Goal: Information Seeking & Learning: Understand process/instructions

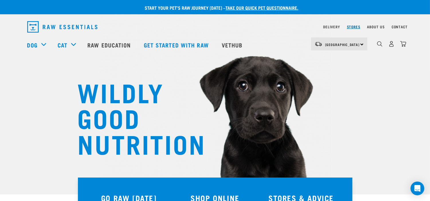
click at [353, 28] on link "Stores" at bounding box center [353, 27] width 13 height 2
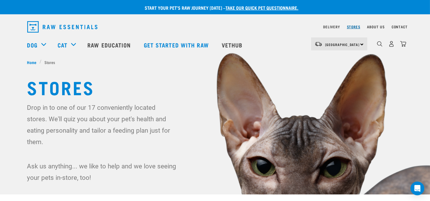
click at [350, 27] on link "Stores" at bounding box center [353, 27] width 13 height 2
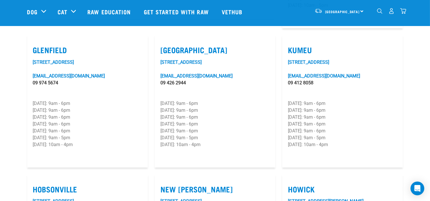
scroll to position [350, 0]
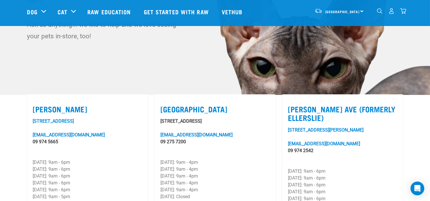
scroll to position [159, 0]
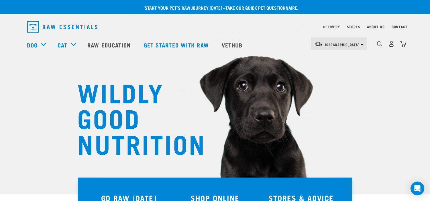
click at [319, 29] on nav "Delivery Stores About Us Contact" at bounding box center [215, 27] width 385 height 16
click at [324, 26] on link "Delivery" at bounding box center [331, 27] width 17 height 2
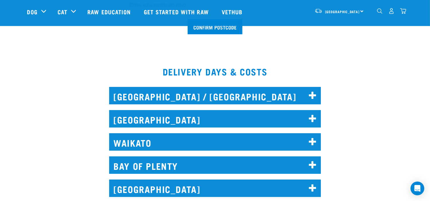
click at [200, 121] on h2 "[GEOGRAPHIC_DATA]" at bounding box center [214, 118] width 211 height 17
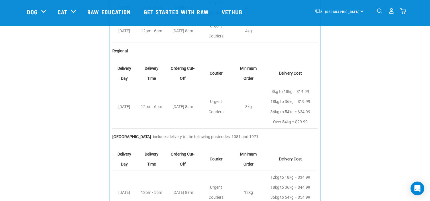
scroll to position [445, 0]
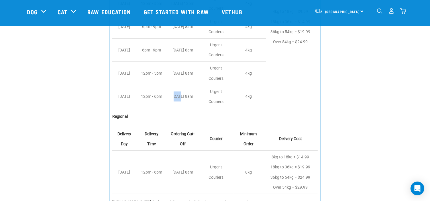
drag, startPoint x: 175, startPoint y: 94, endPoint x: 181, endPoint y: 96, distance: 6.5
click at [181, 96] on td "[DATE] 8am" at bounding box center [184, 96] width 34 height 23
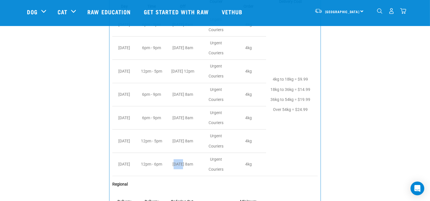
scroll to position [381, 0]
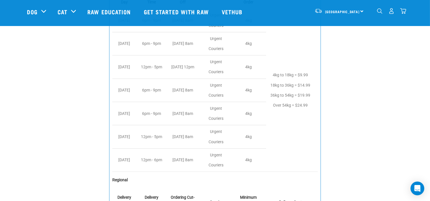
click at [186, 162] on td "[DATE] 8am" at bounding box center [184, 160] width 34 height 23
drag, startPoint x: 175, startPoint y: 159, endPoint x: 195, endPoint y: 161, distance: 20.4
click at [195, 161] on td "Friday 8am" at bounding box center [184, 160] width 34 height 23
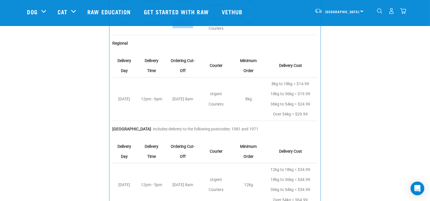
scroll to position [509, 0]
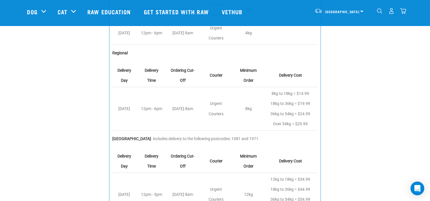
click at [181, 112] on td "Friday 8am" at bounding box center [184, 108] width 34 height 43
click at [177, 108] on td "Friday 8am" at bounding box center [184, 108] width 34 height 43
click at [179, 108] on td "Friday 8am" at bounding box center [184, 108] width 34 height 43
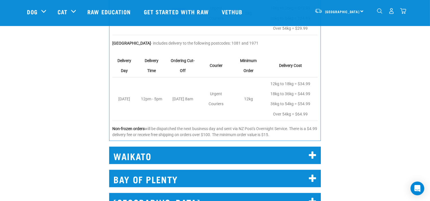
scroll to position [668, 0]
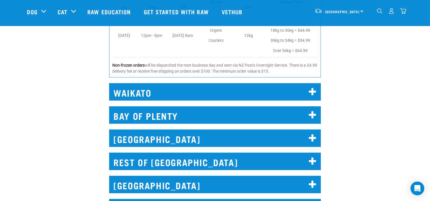
click at [188, 89] on h2 "WAIKATO" at bounding box center [214, 91] width 211 height 17
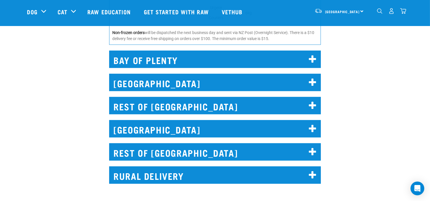
scroll to position [890, 0]
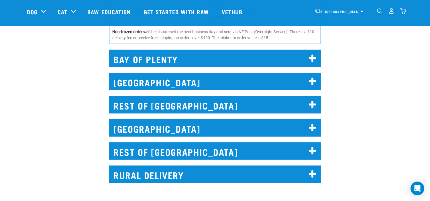
click at [177, 73] on h2 "WELLINGTON" at bounding box center [214, 81] width 211 height 17
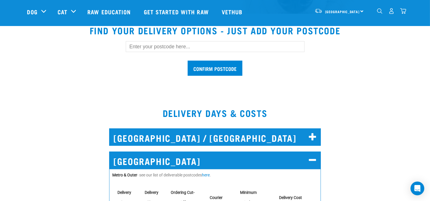
scroll to position [191, 0]
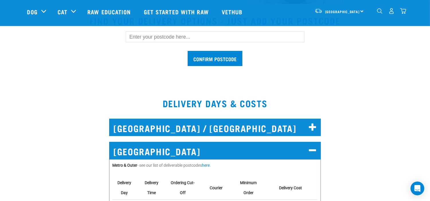
click at [302, 151] on h2 "AUCKLAND" at bounding box center [214, 150] width 211 height 17
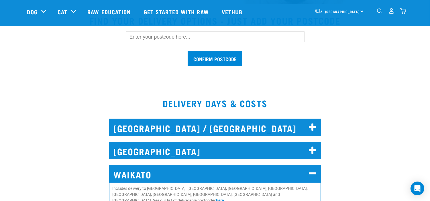
click at [313, 147] on icon at bounding box center [312, 150] width 8 height 9
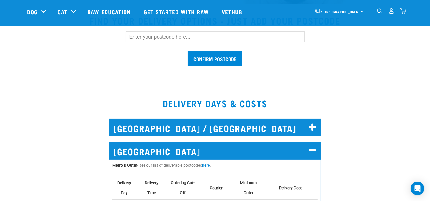
click at [201, 35] on input "text" at bounding box center [215, 36] width 179 height 11
click at [187, 51] on input "Confirm postcode" at bounding box center [214, 58] width 55 height 15
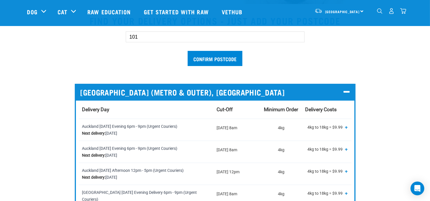
type input "1010"
click at [198, 56] on input "Confirm postcode" at bounding box center [214, 58] width 55 height 15
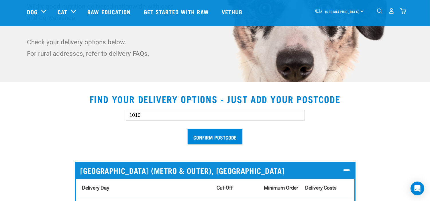
scroll to position [95, 0]
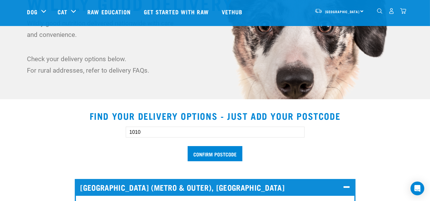
drag, startPoint x: 182, startPoint y: 137, endPoint x: 42, endPoint y: 142, distance: 139.5
click at [47, 142] on div "1010 Confirm postcode" at bounding box center [215, 141] width 394 height 47
click at [352, 138] on div "Confirm postcode" at bounding box center [215, 141] width 394 height 47
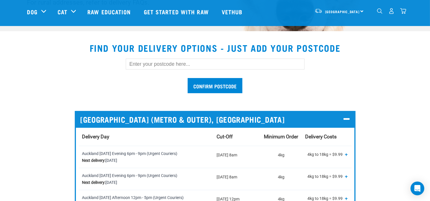
scroll to position [222, 0]
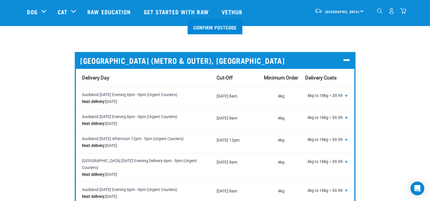
click at [348, 62] on icon at bounding box center [346, 61] width 6 height 8
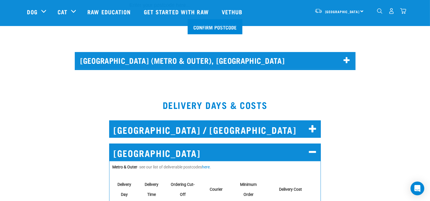
click at [306, 148] on h2 "AUCKLAND" at bounding box center [214, 152] width 211 height 17
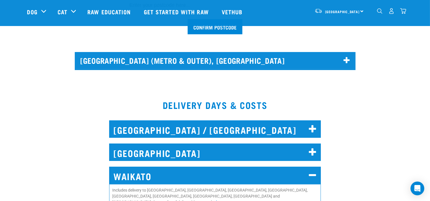
click at [314, 122] on h2 "NORTH AUCKLAND / WHANGAREI" at bounding box center [214, 128] width 211 height 17
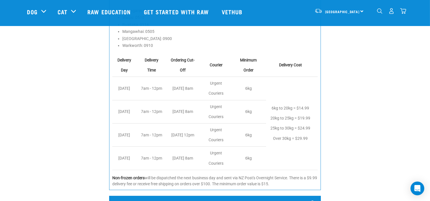
scroll to position [381, 0]
